Goal: Task Accomplishment & Management: Manage account settings

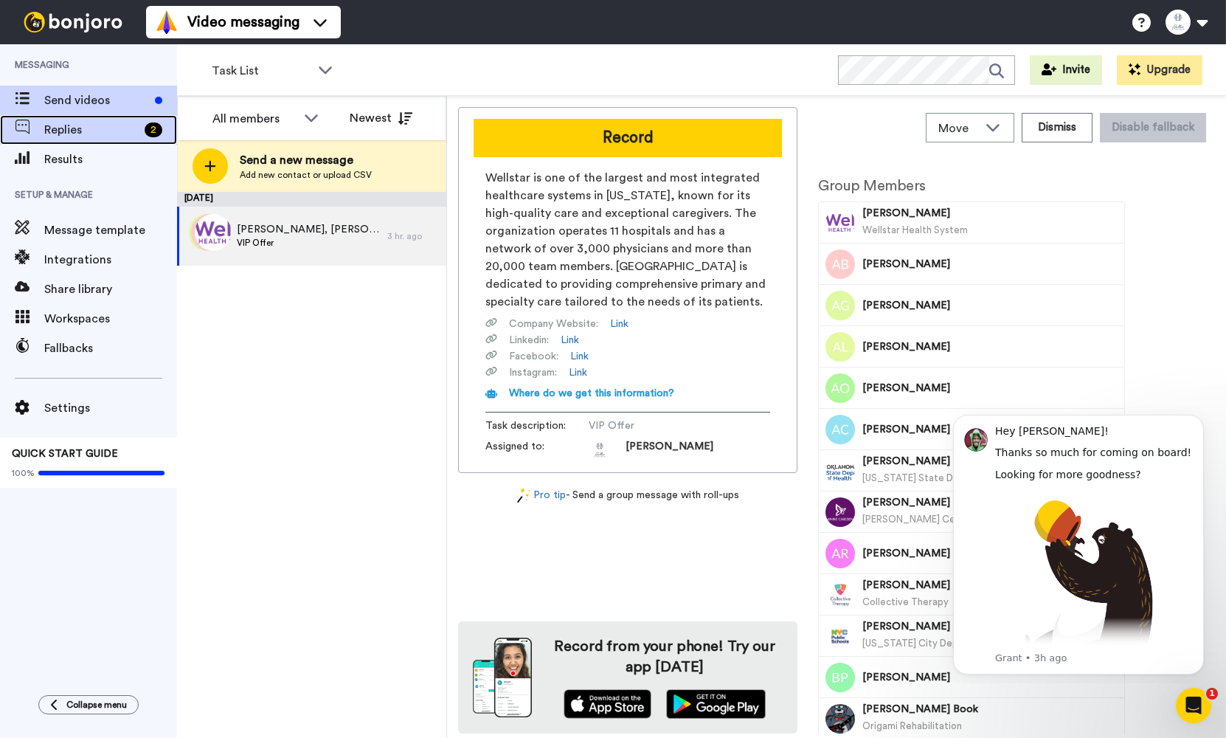
click at [106, 138] on span "Replies" at bounding box center [91, 130] width 94 height 18
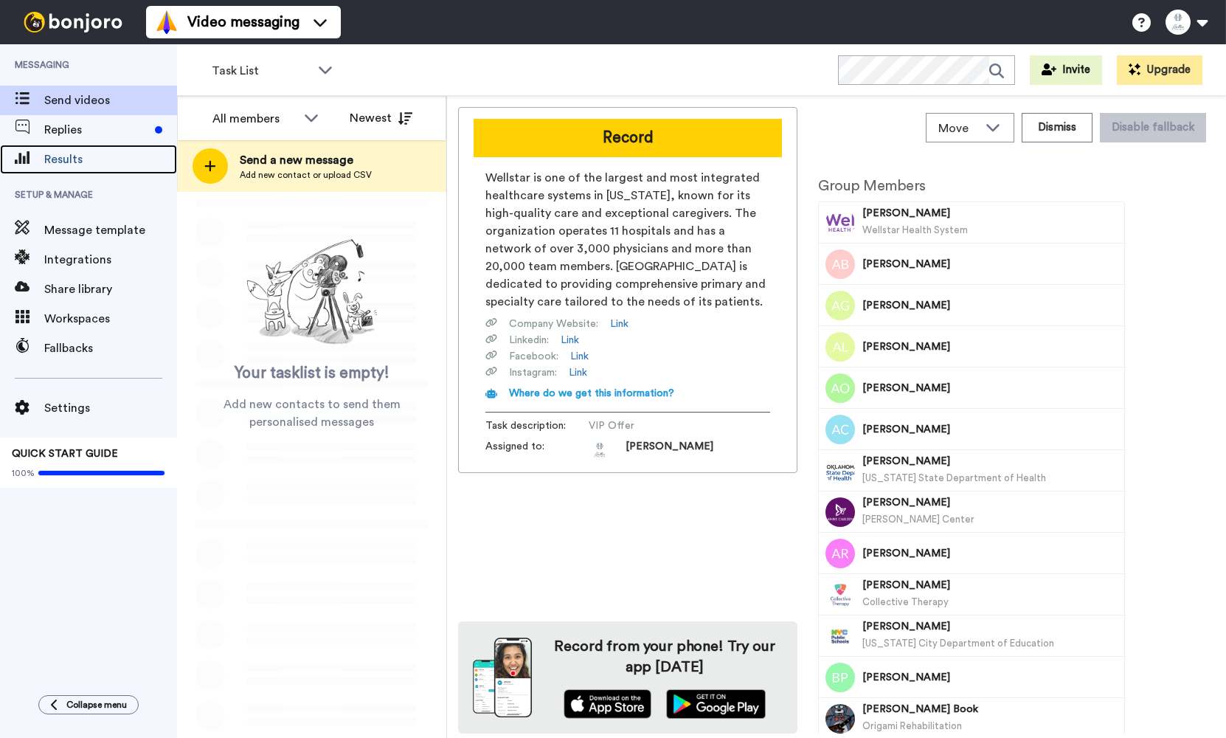
click at [98, 162] on span "Results" at bounding box center [110, 160] width 133 height 18
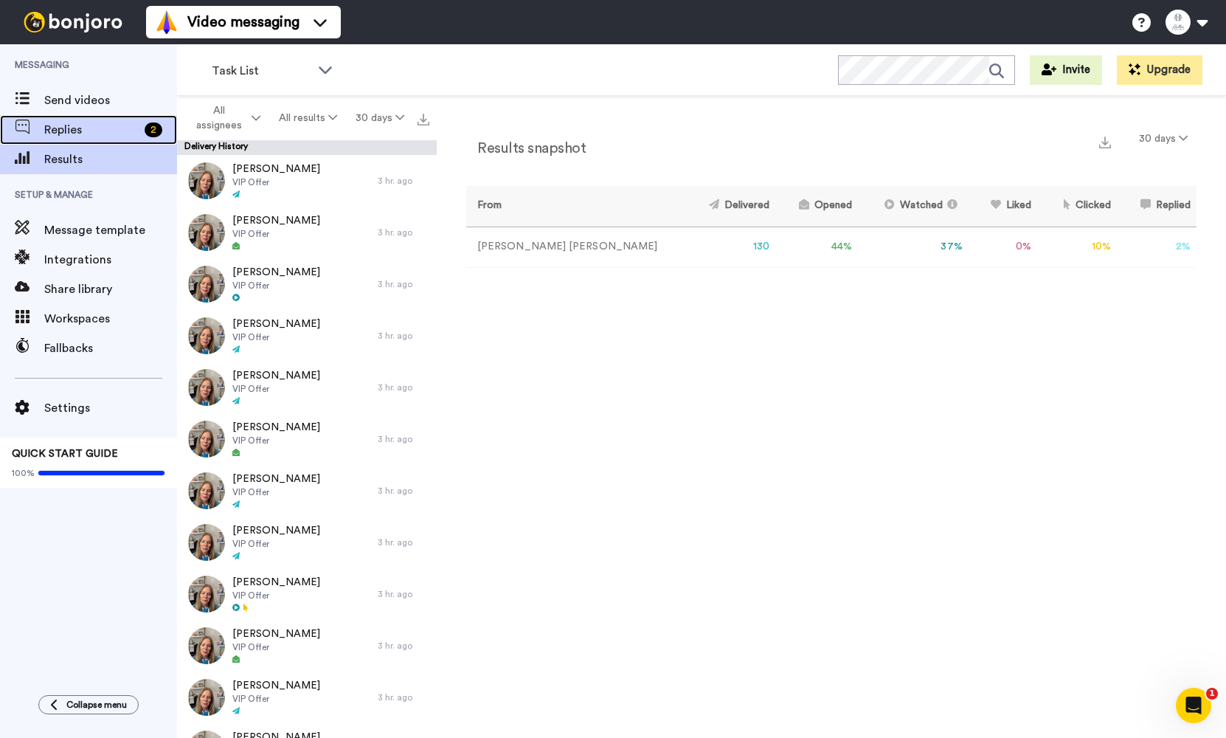
click at [57, 134] on span "Replies" at bounding box center [91, 130] width 94 height 18
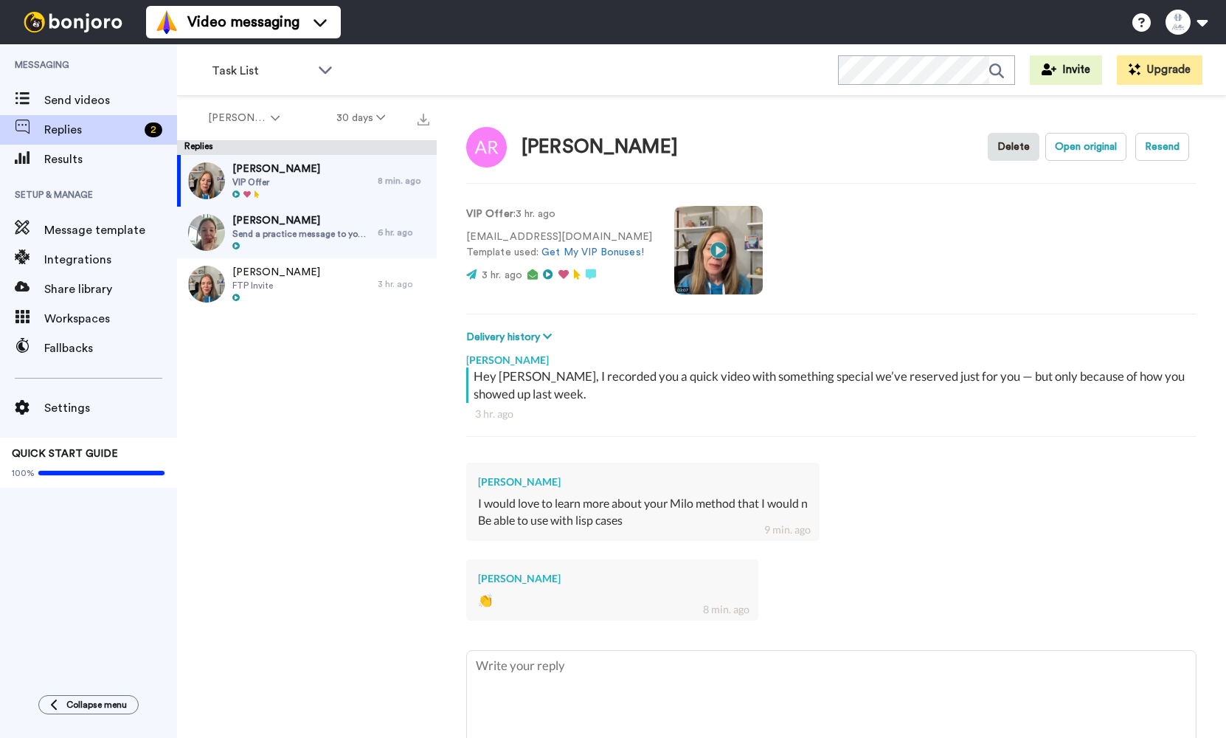
type textarea "x"
